Goal: Information Seeking & Learning: Learn about a topic

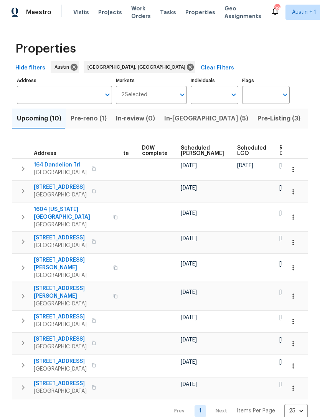
scroll to position [0, 193]
click at [170, 119] on span "In-reno (5)" at bounding box center [206, 118] width 84 height 11
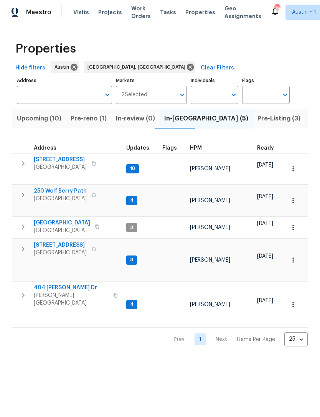
click at [258, 122] on span "Pre-Listing (3)" at bounding box center [279, 118] width 43 height 11
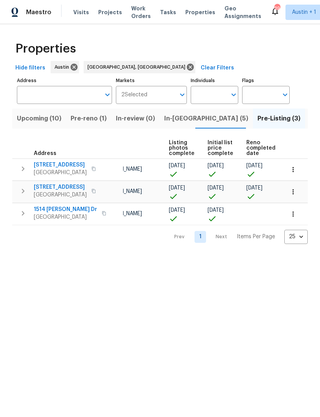
scroll to position [0, 59]
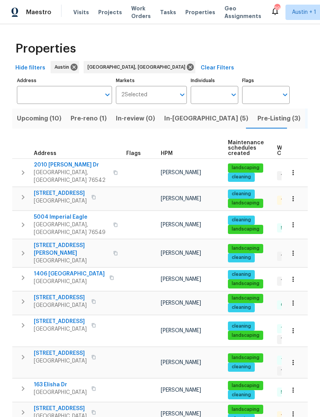
click at [50, 242] on span "1207 Brashear Ln" at bounding box center [71, 249] width 75 height 15
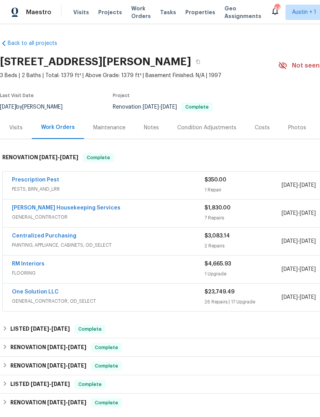
click at [18, 131] on div "Visits" at bounding box center [15, 128] width 13 height 8
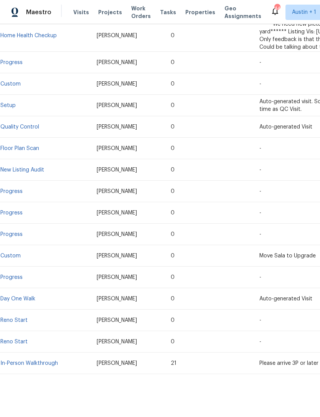
scroll to position [177, 0]
